Goal: Information Seeking & Learning: Find specific fact

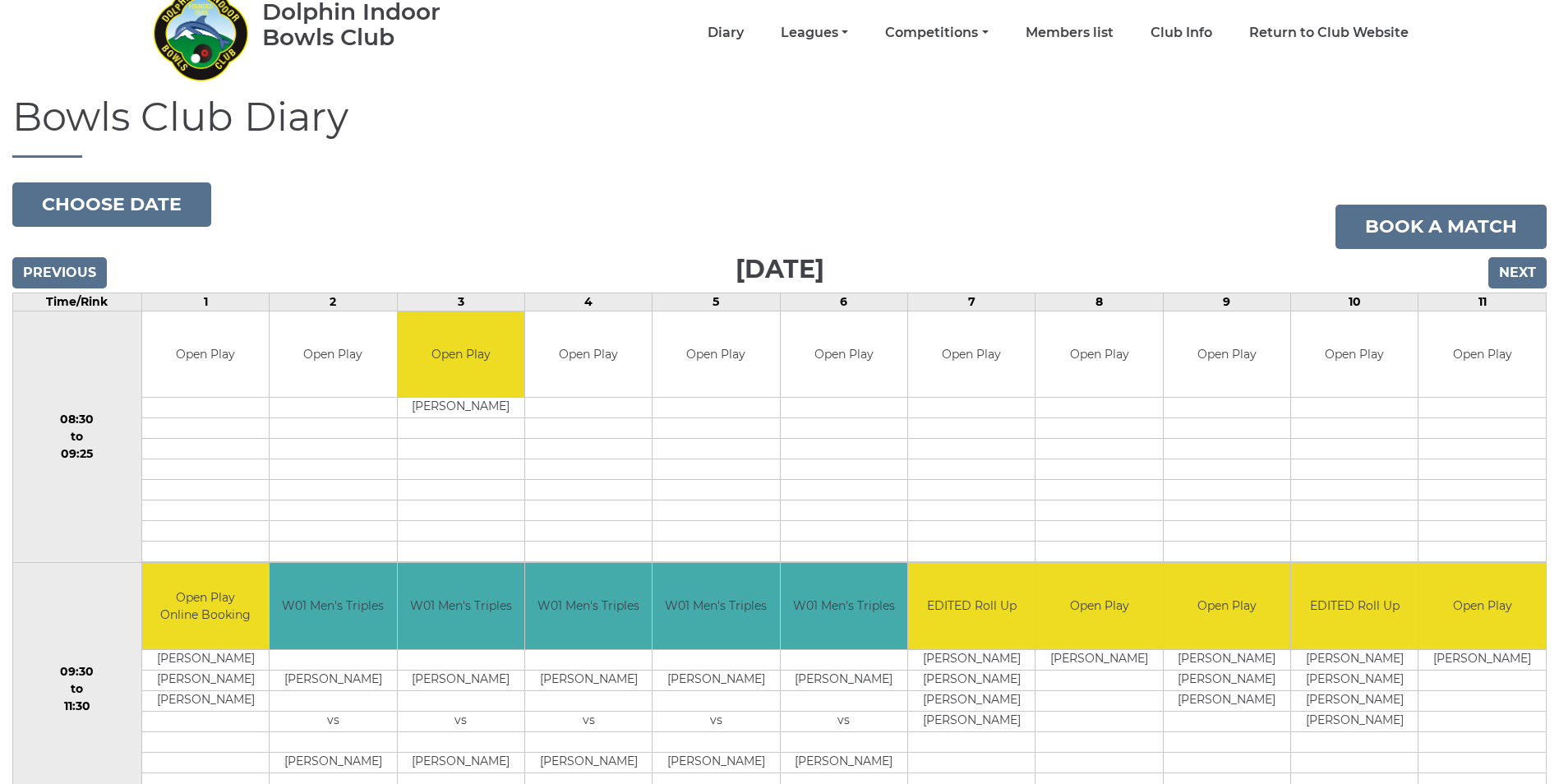
scroll to position [15, 0]
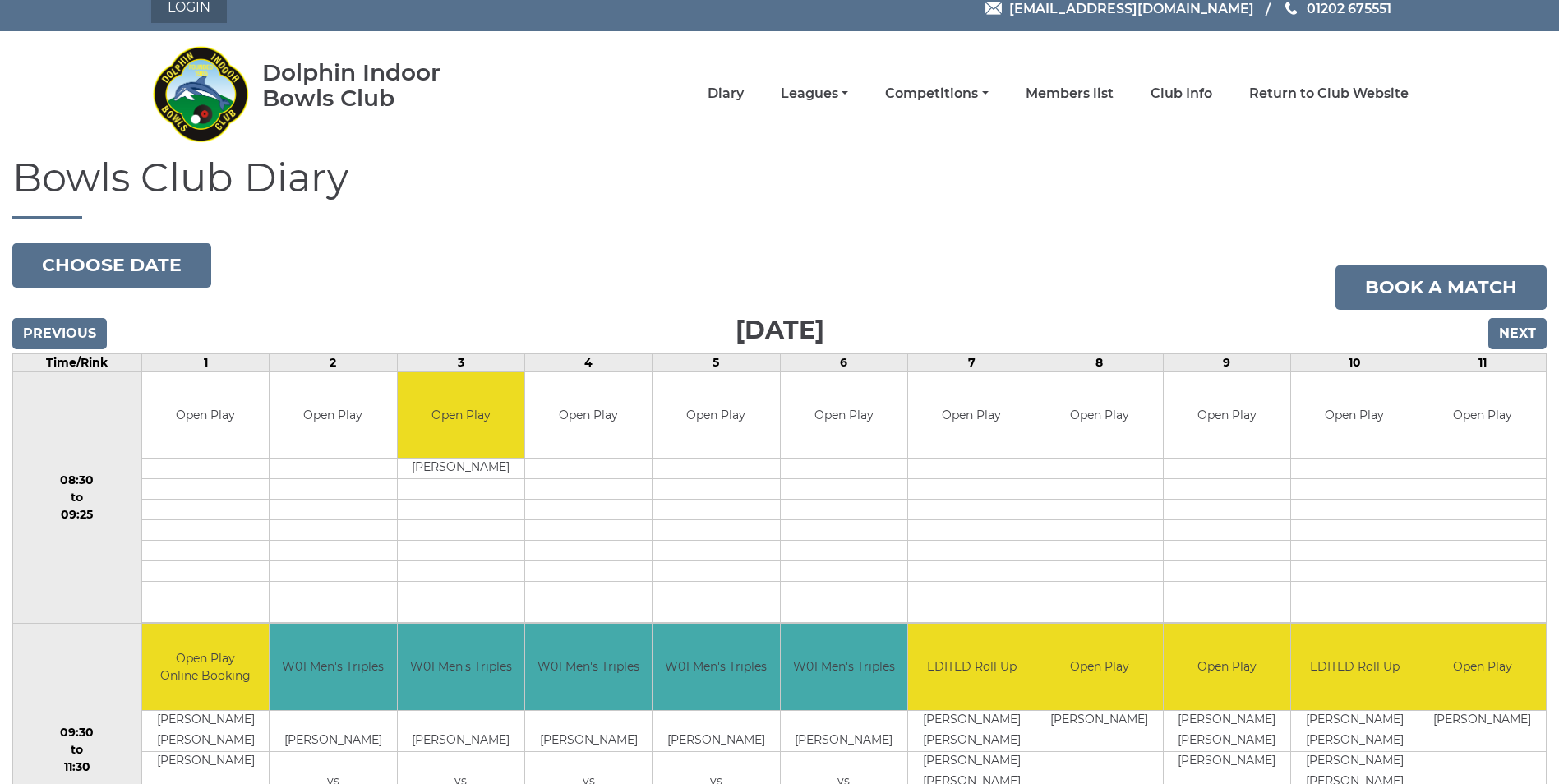
click at [189, 11] on link "Login" at bounding box center [188, 8] width 75 height 29
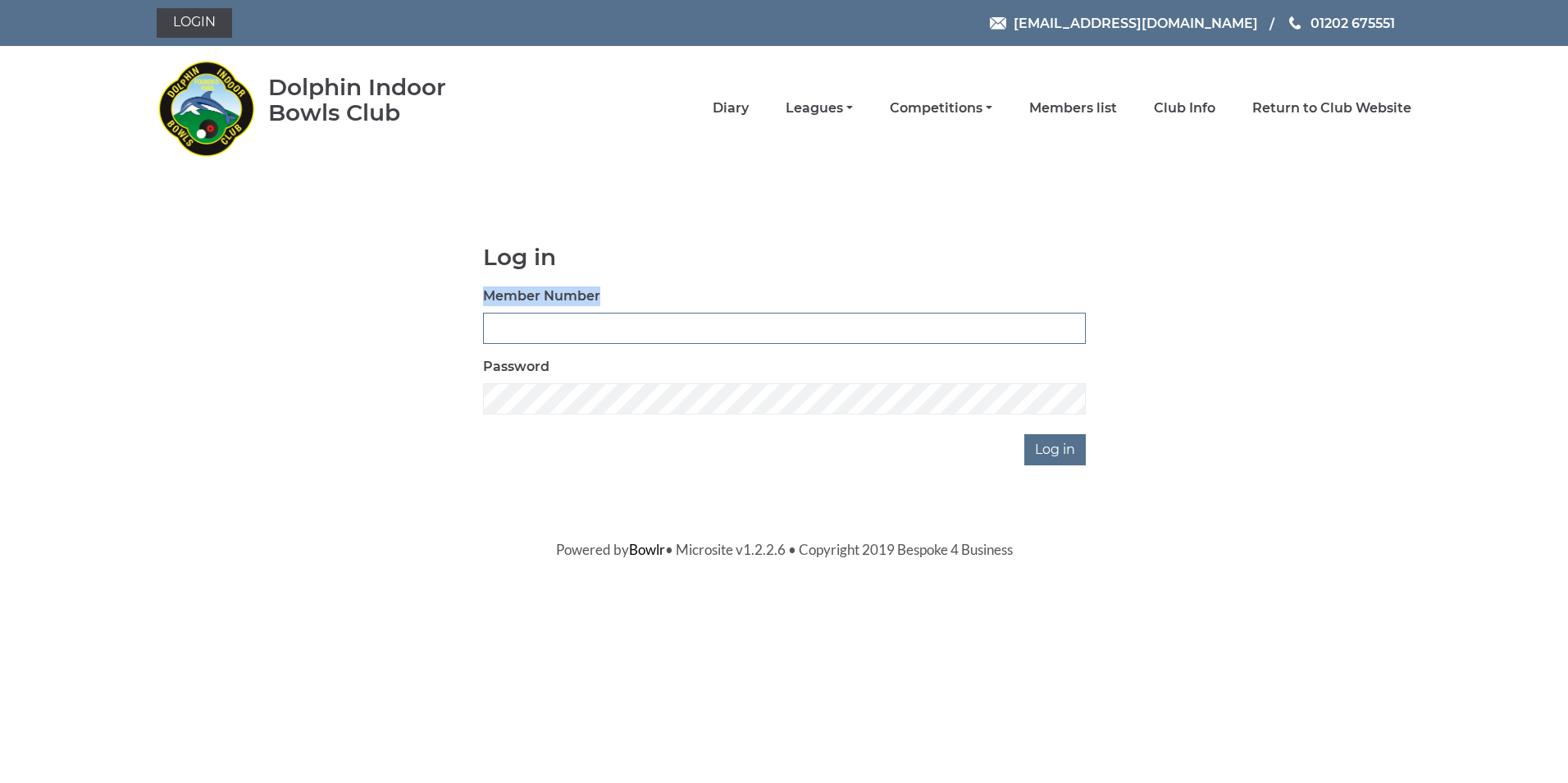
click at [692, 311] on div "Member Number" at bounding box center [784, 315] width 603 height 57
drag, startPoint x: 614, startPoint y: 329, endPoint x: 601, endPoint y: 328, distance: 13.0
click at [603, 329] on input "Member Number" at bounding box center [784, 328] width 603 height 31
type input "2211"
click at [1024, 434] on input "Log in" at bounding box center [1054, 450] width 61 height 31
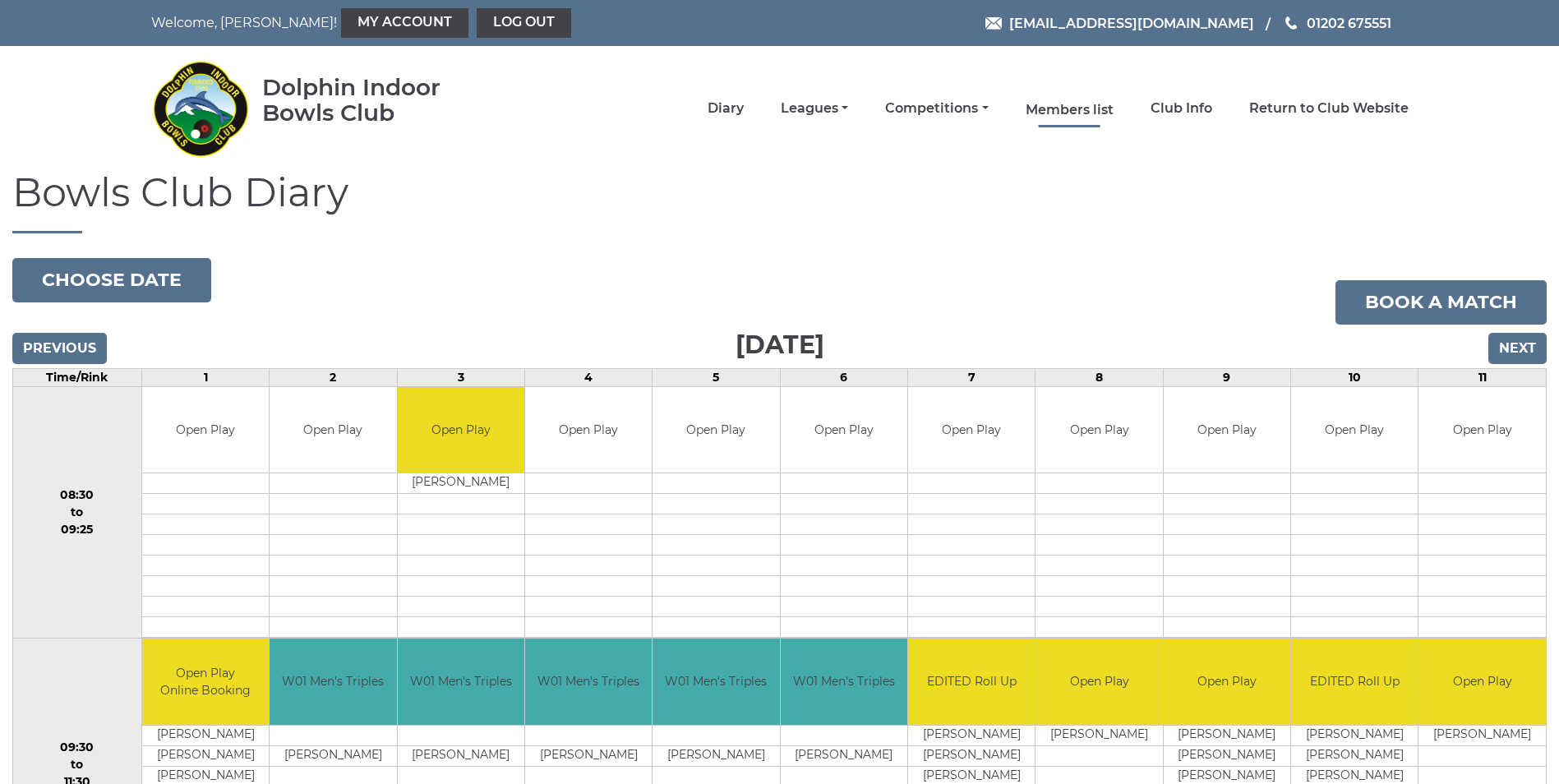
click at [1061, 110] on link "Members list" at bounding box center [1069, 110] width 88 height 18
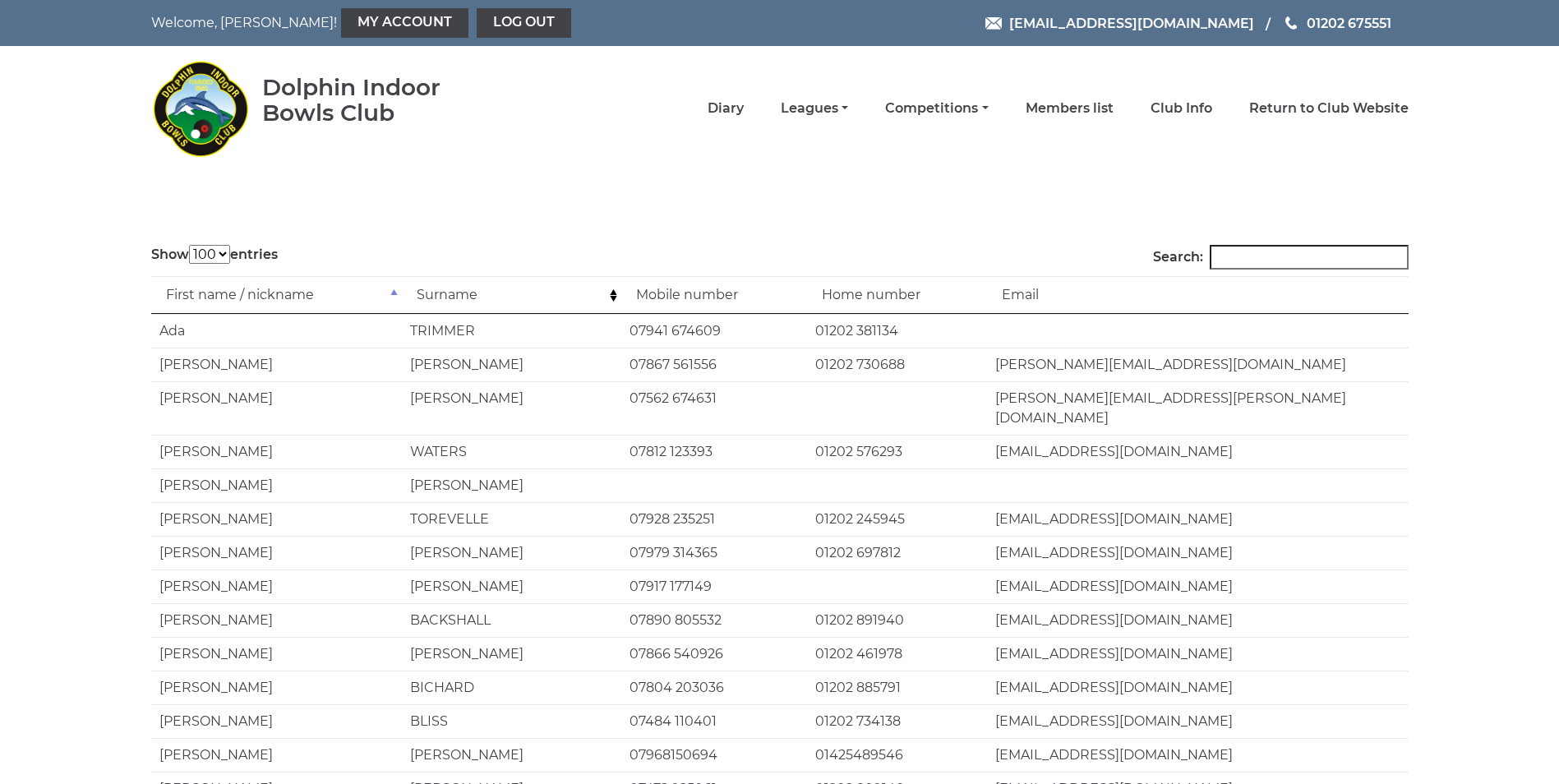
select select "100"
click at [1270, 258] on input "Search:" at bounding box center [1309, 257] width 198 height 24
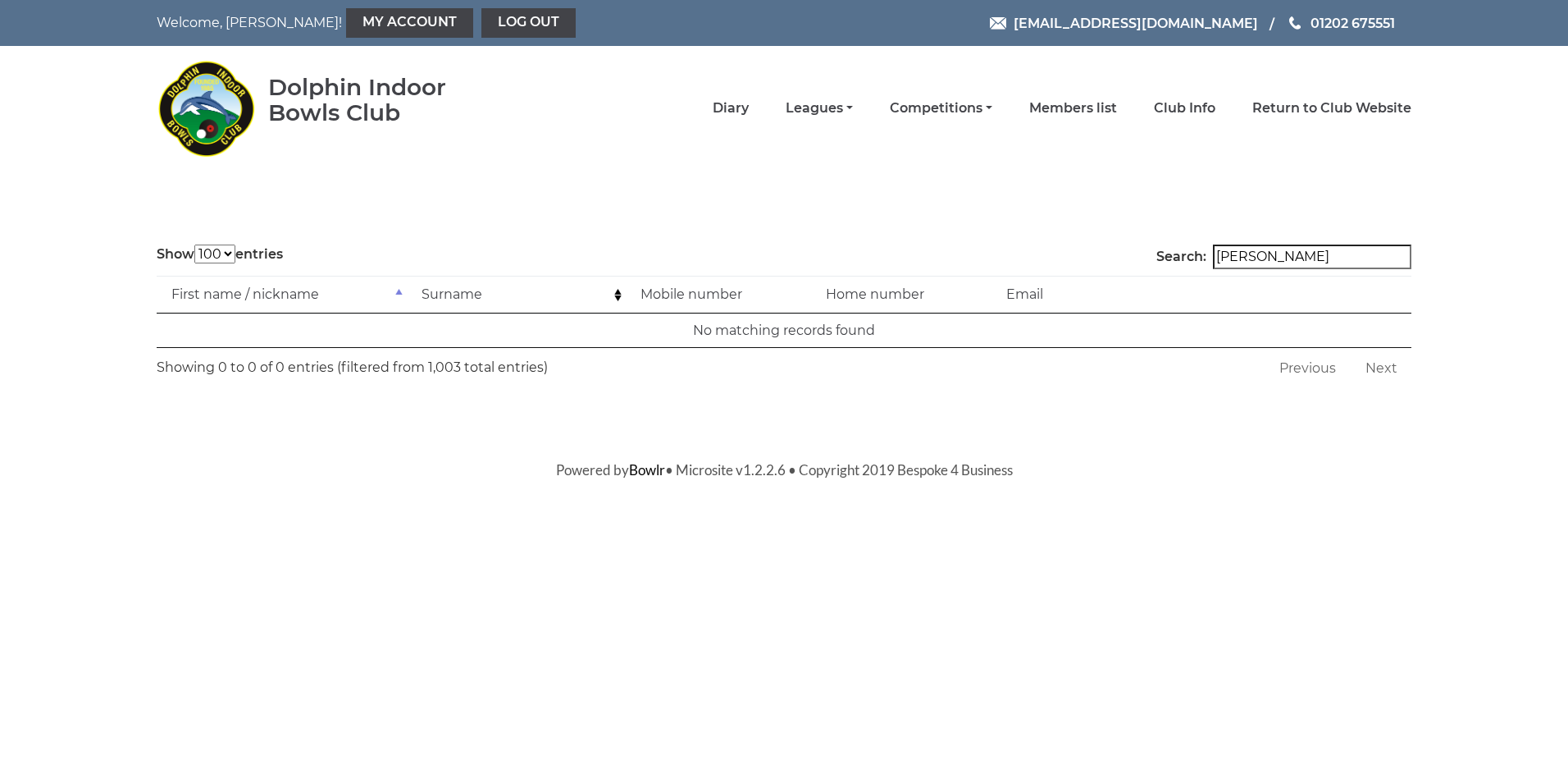
drag, startPoint x: 1265, startPoint y: 259, endPoint x: 1227, endPoint y: 257, distance: 38.1
click at [1227, 257] on label "Search: dave tregunno" at bounding box center [1283, 257] width 255 height 24
drag, startPoint x: 1306, startPoint y: 259, endPoint x: 1226, endPoint y: 261, distance: 80.0
click at [1226, 261] on label "Search: tregunno" at bounding box center [1283, 257] width 255 height 24
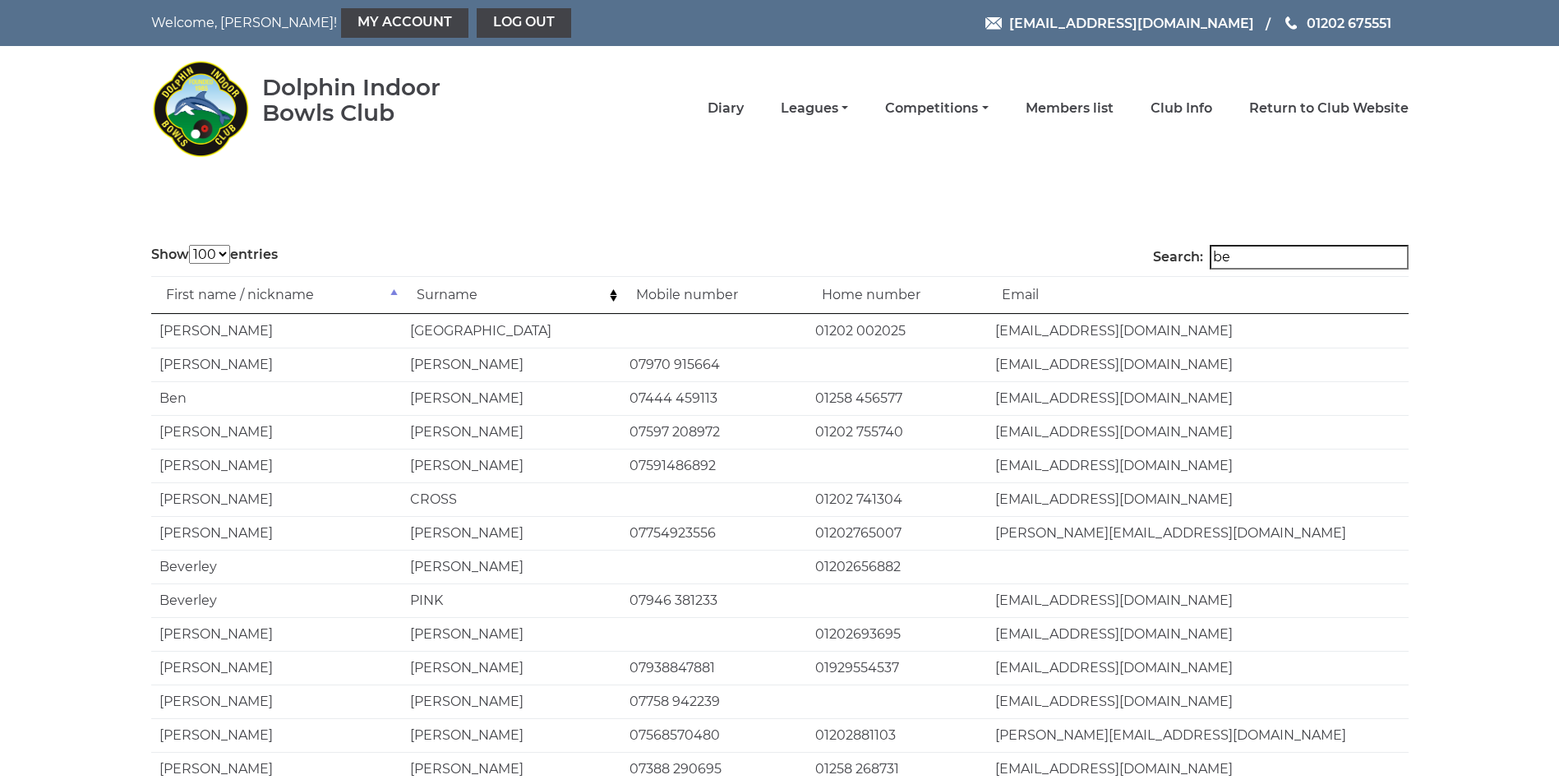
type input "b"
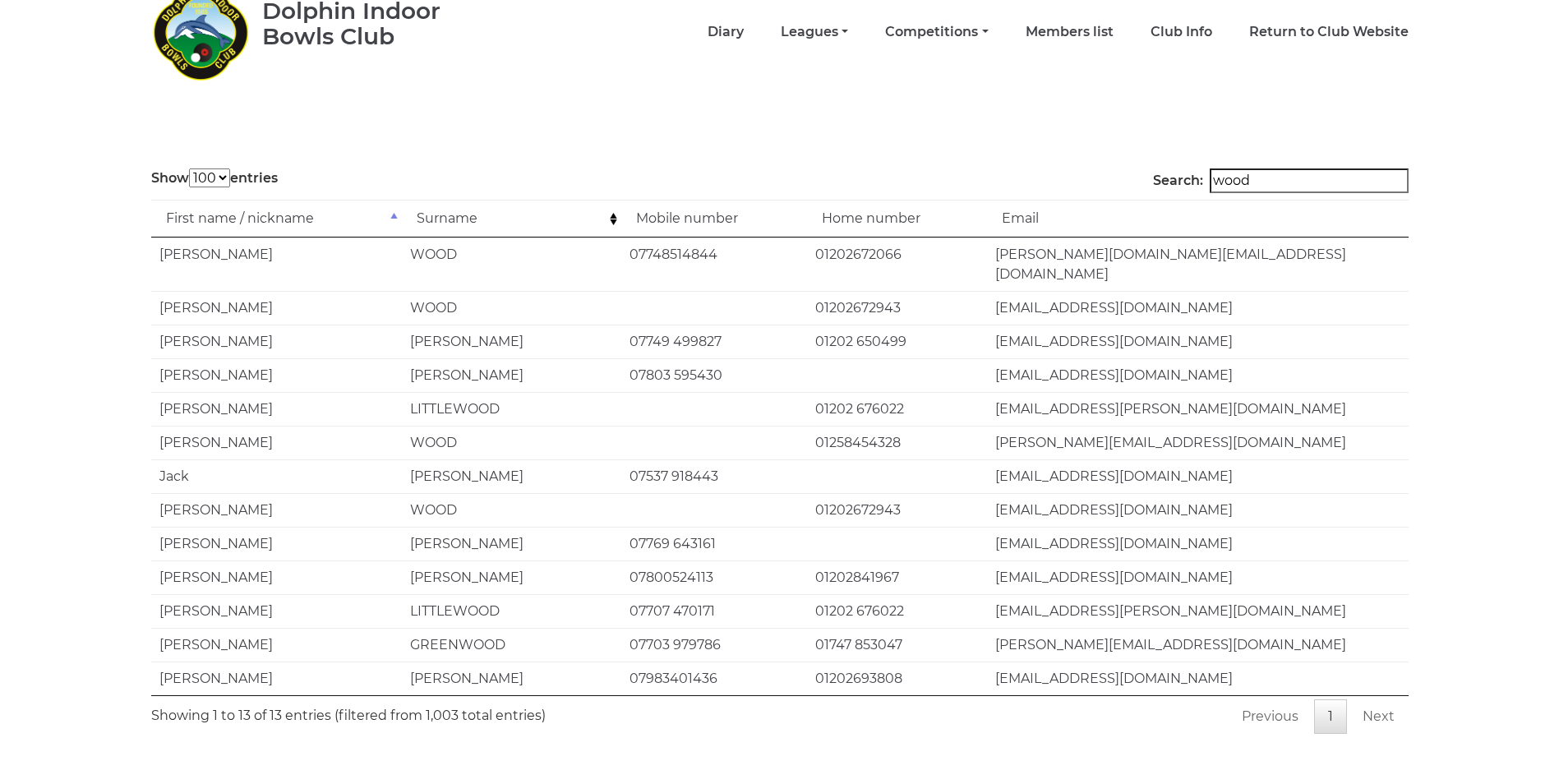
scroll to position [102, 0]
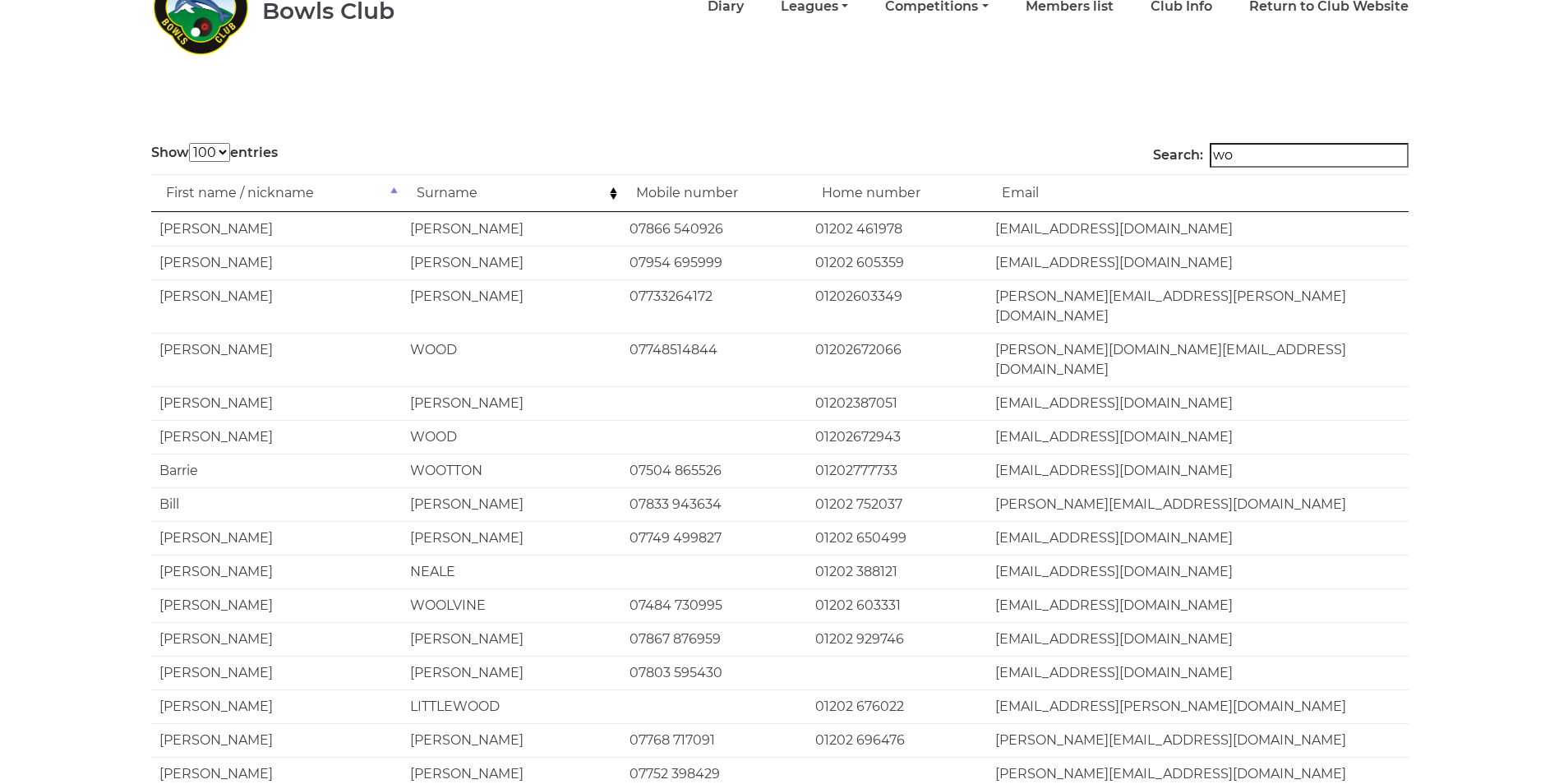
type input "w"
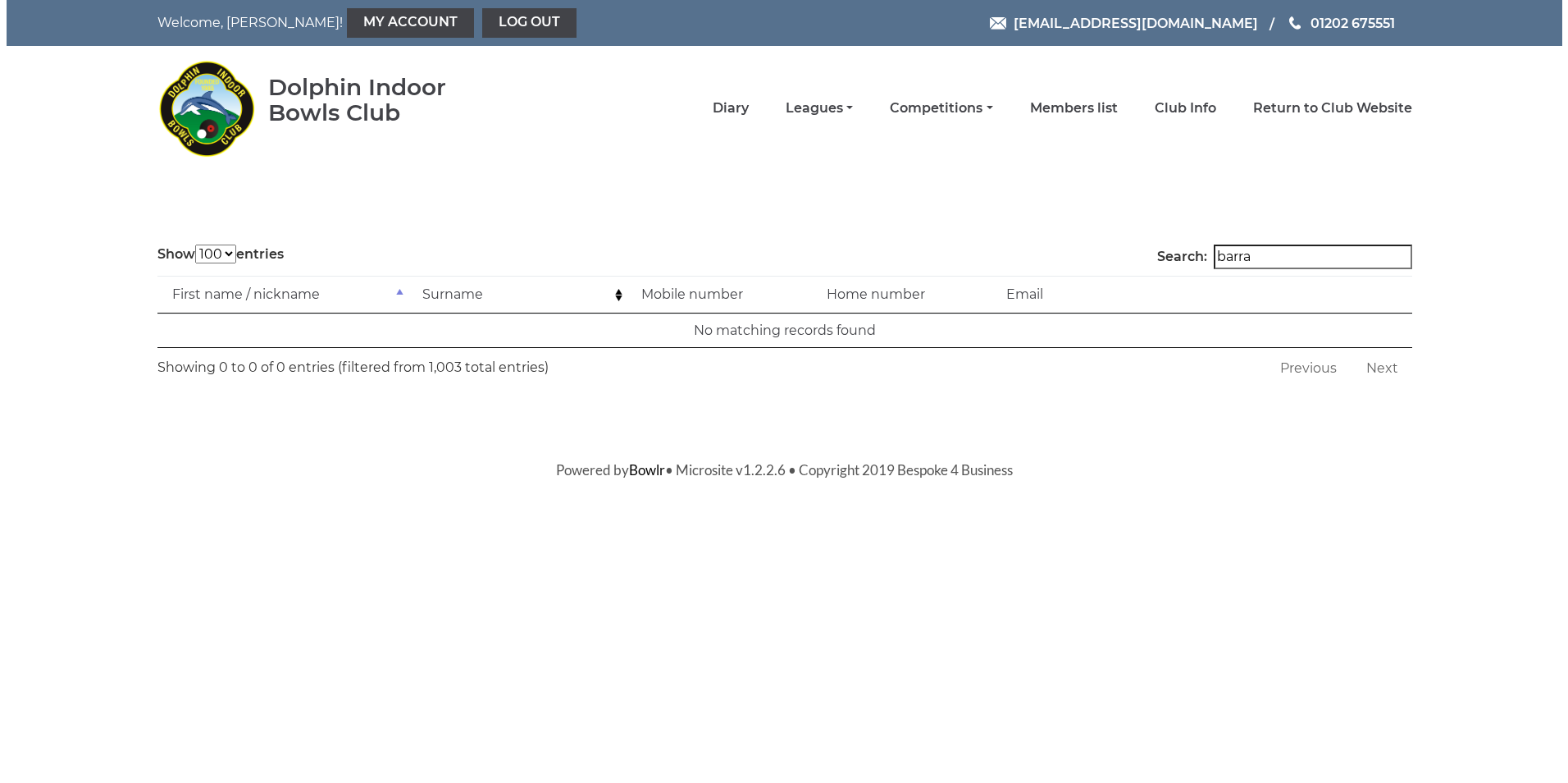
scroll to position [0, 0]
type input "barratt"
drag, startPoint x: 1283, startPoint y: 257, endPoint x: 1215, endPoint y: 266, distance: 68.6
click at [1215, 266] on label "Search: barratt" at bounding box center [1283, 257] width 255 height 24
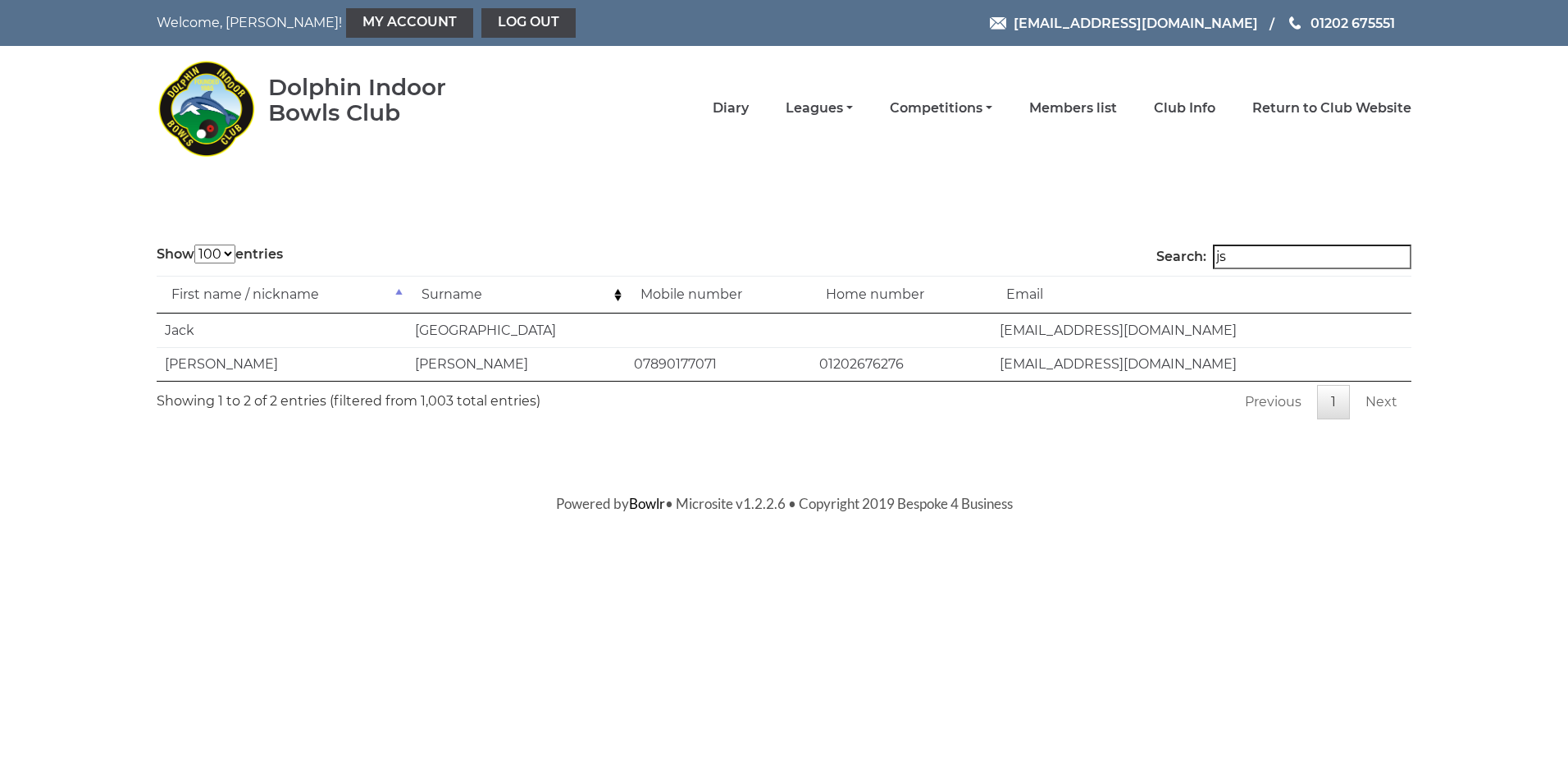
type input "j"
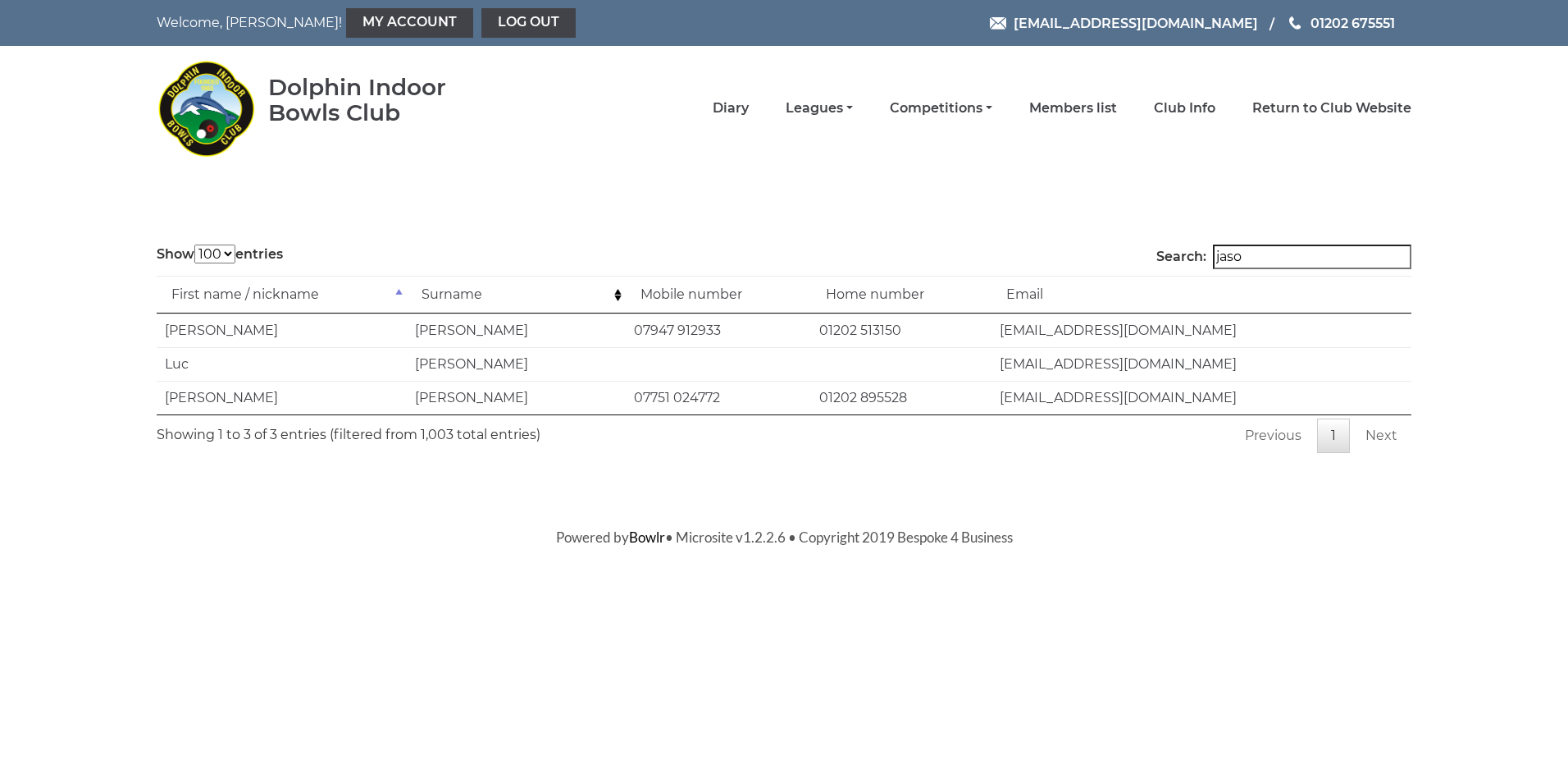
type input "jason"
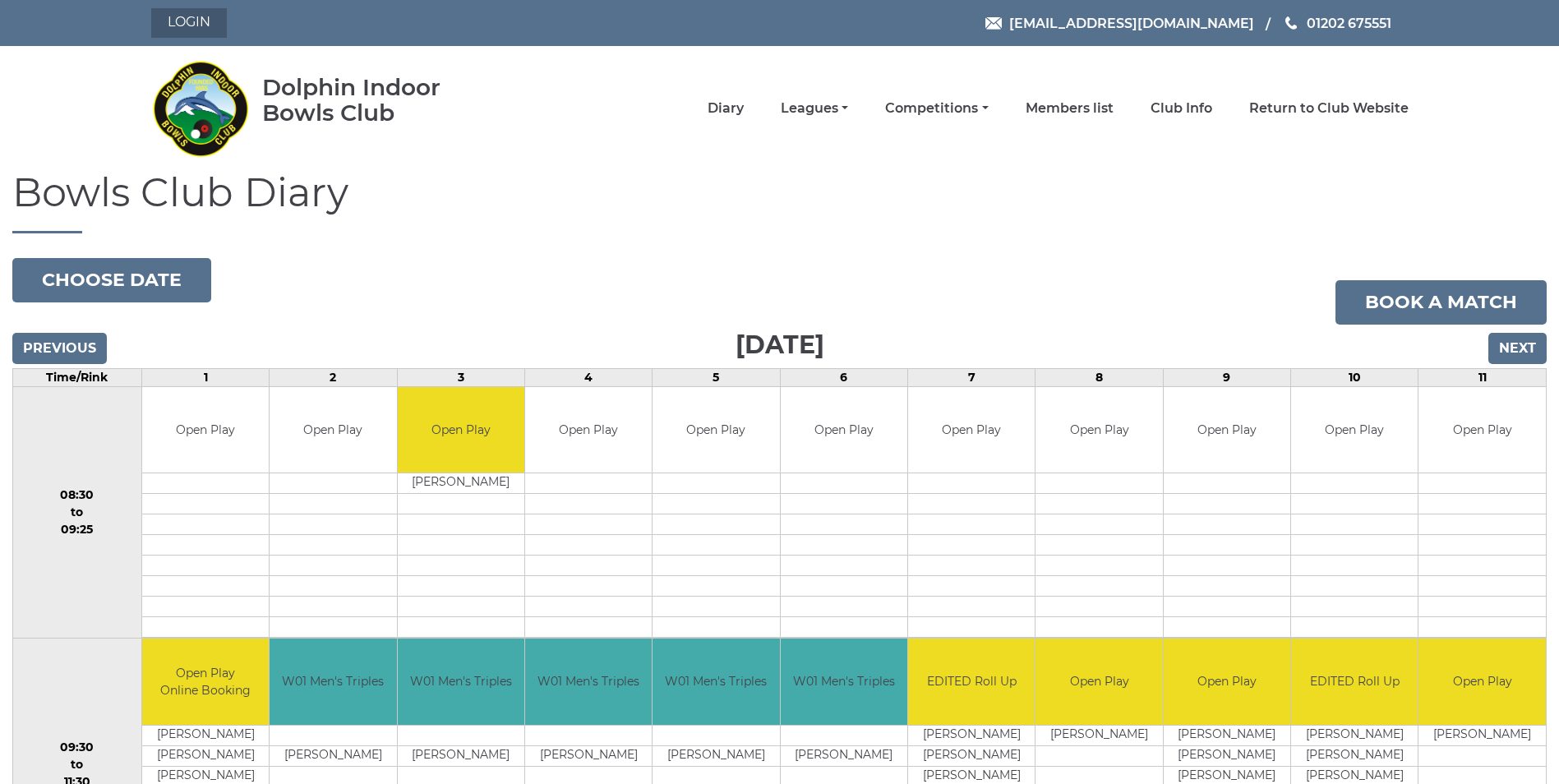
click at [184, 27] on link "Login" at bounding box center [188, 23] width 75 height 29
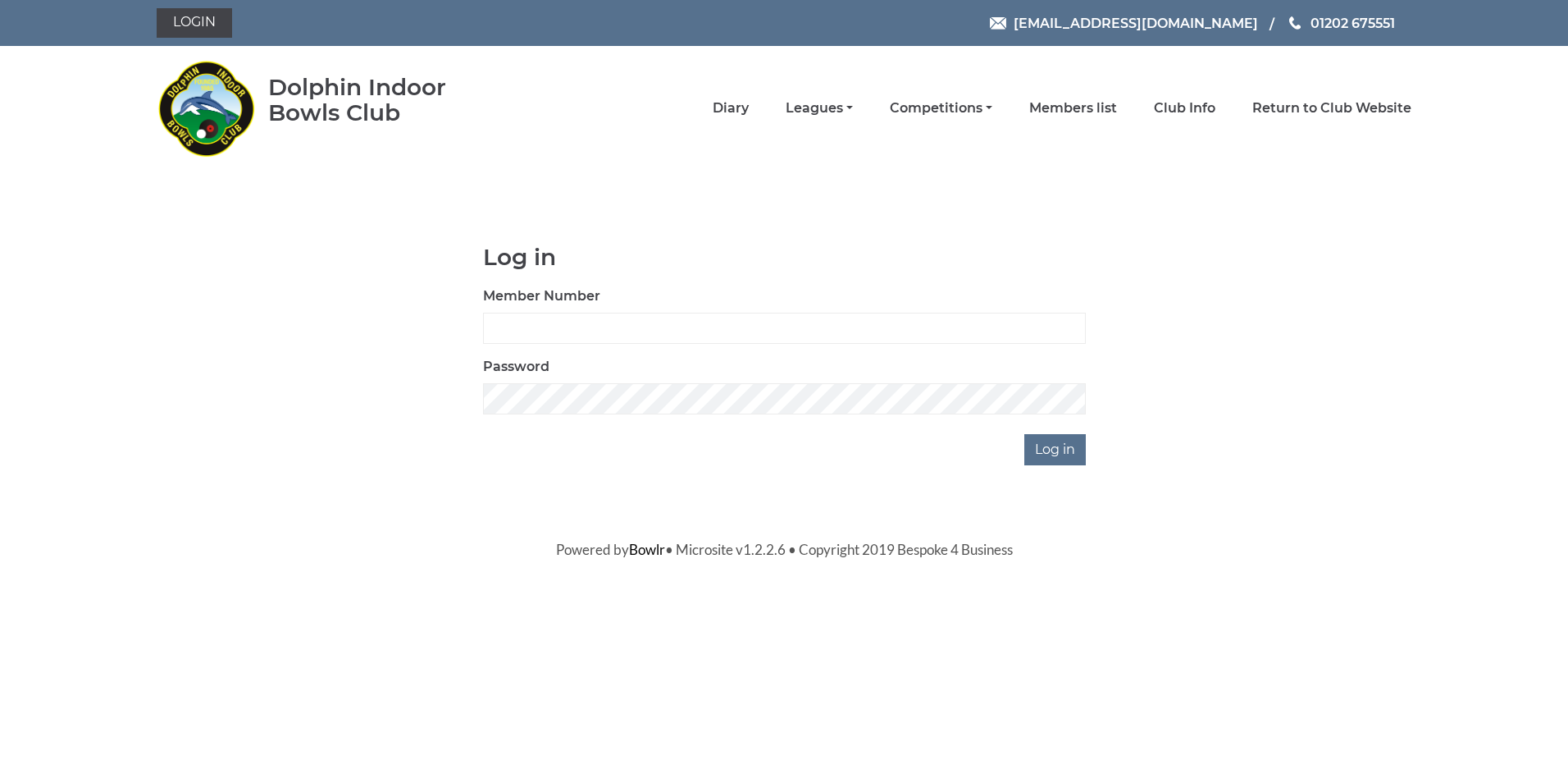
click at [663, 309] on div "Member Number" at bounding box center [784, 315] width 603 height 57
click at [629, 327] on input "Member Number" at bounding box center [784, 328] width 603 height 31
type input "2211"
click at [1068, 446] on input "Log in" at bounding box center [1054, 450] width 61 height 31
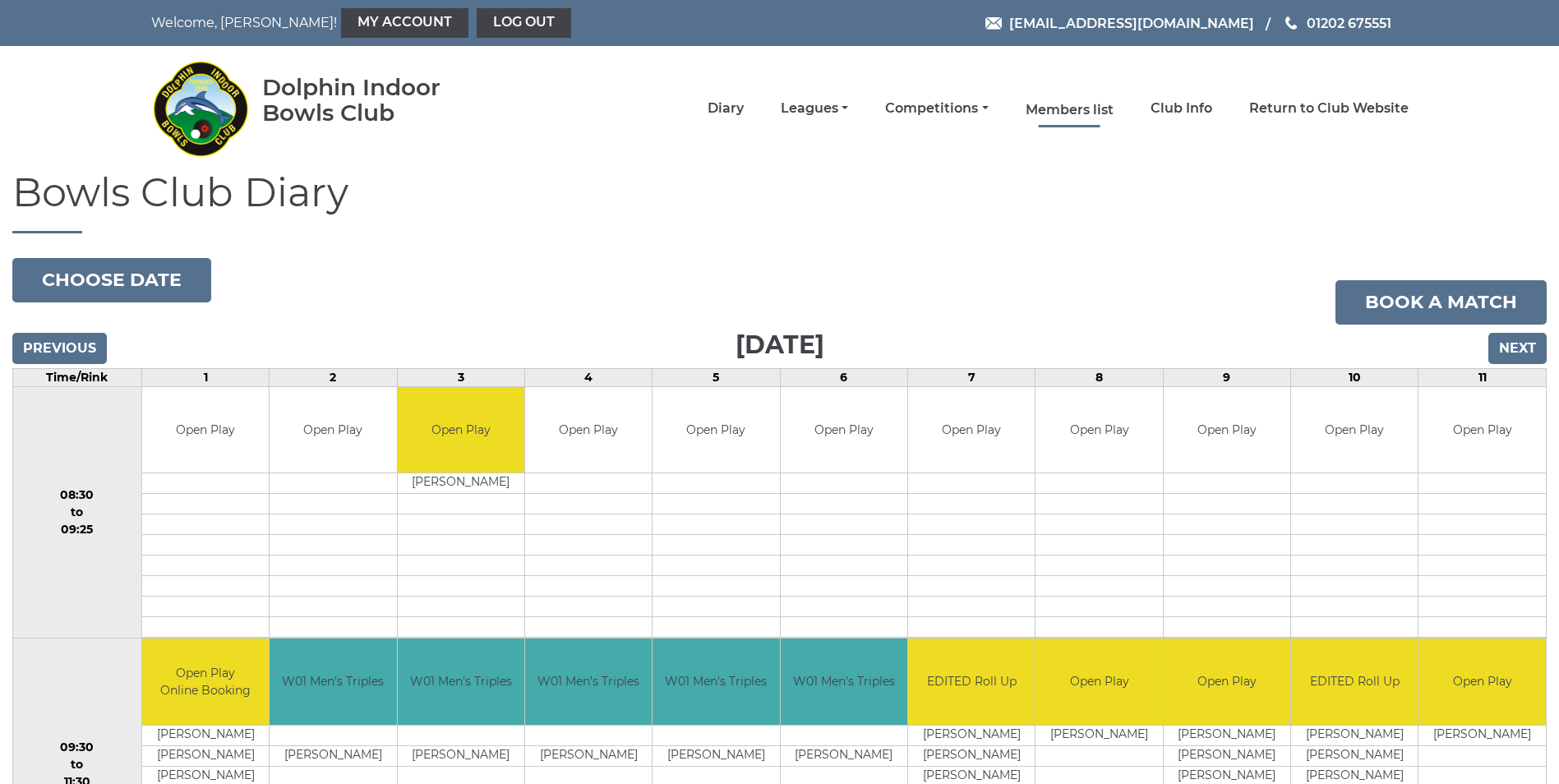
click at [1077, 106] on link "Members list" at bounding box center [1069, 110] width 88 height 18
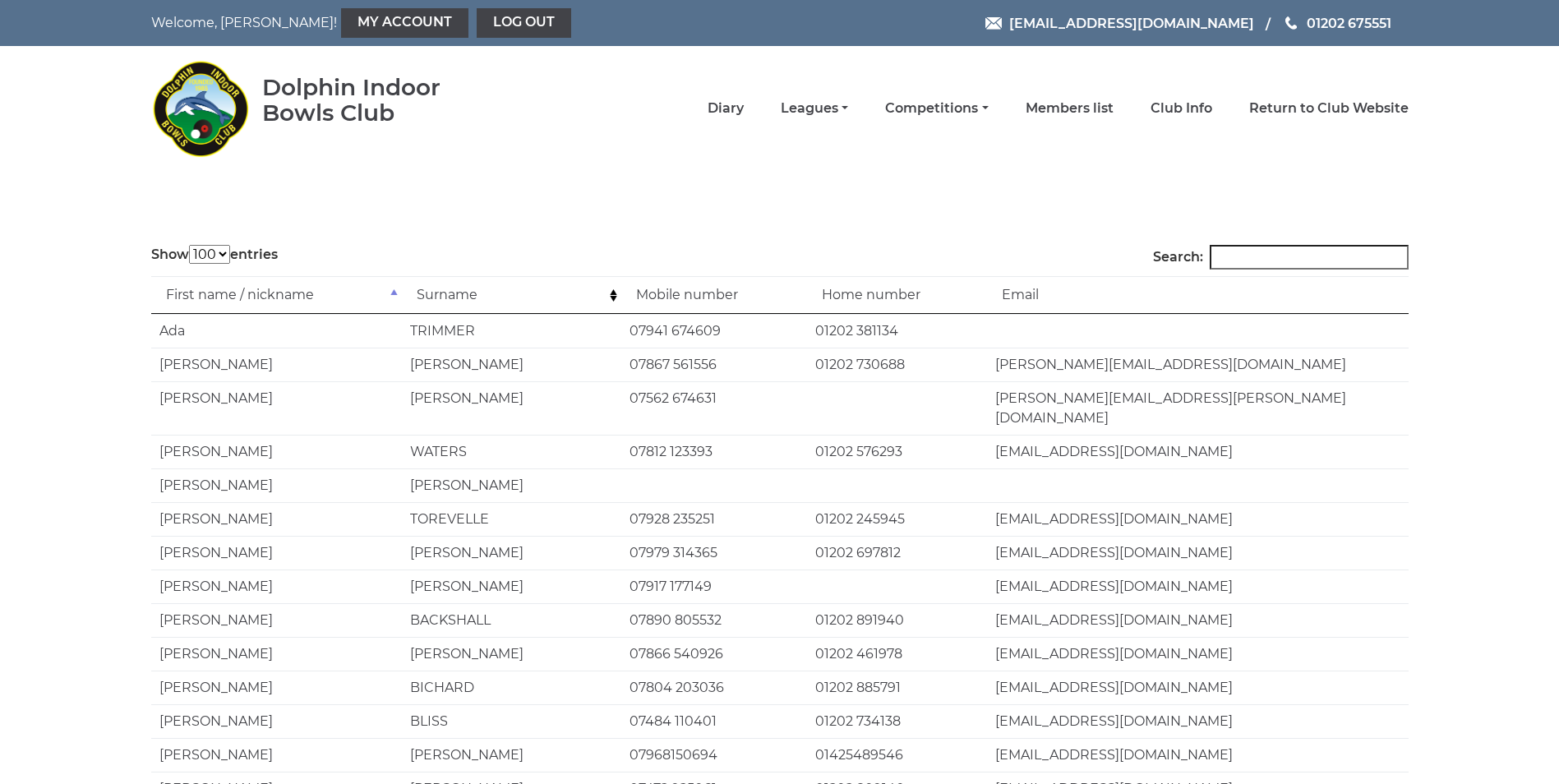
select select "100"
click at [1246, 248] on input "Search:" at bounding box center [1309, 257] width 198 height 24
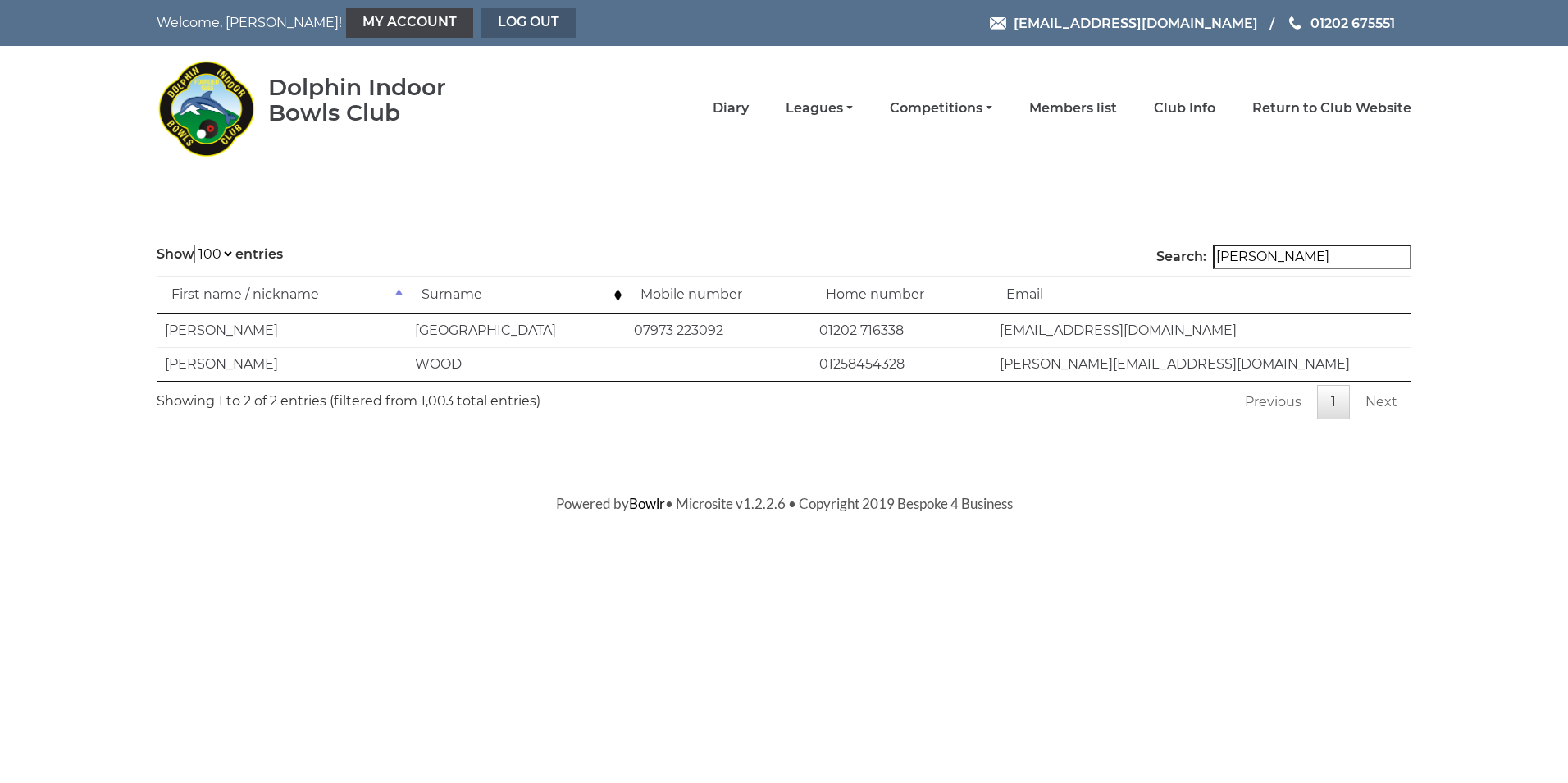
type input "frank"
click at [482, 20] on link "Log out" at bounding box center [528, 22] width 94 height 29
